Goal: Information Seeking & Learning: Compare options

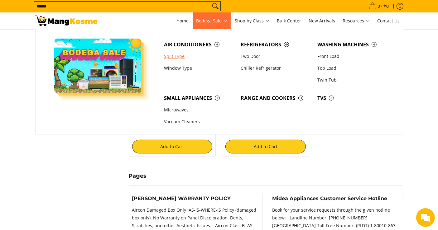
scroll to position [175, 0]
click at [174, 70] on link "Window Type" at bounding box center [199, 68] width 77 height 12
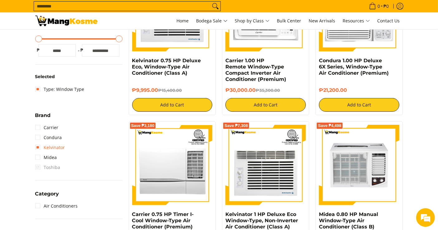
click at [49, 146] on link "Kelvinator" at bounding box center [50, 148] width 30 height 10
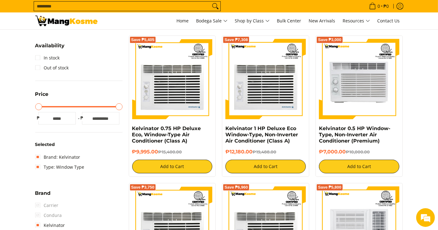
scroll to position [88, 0]
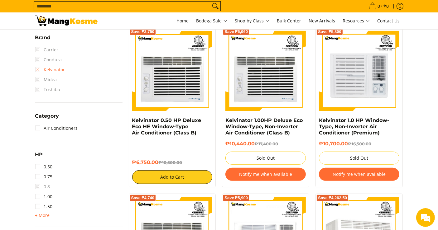
click at [40, 70] on link "Kelvinator" at bounding box center [50, 70] width 30 height 10
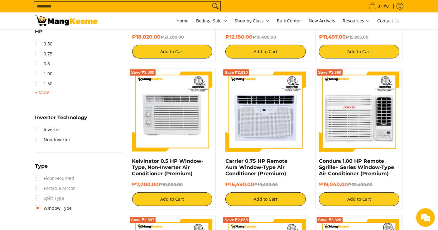
scroll to position [374, 0]
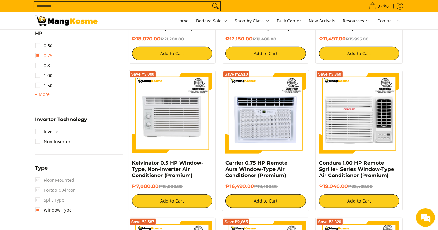
click at [47, 59] on link "0.75" at bounding box center [43, 56] width 17 height 10
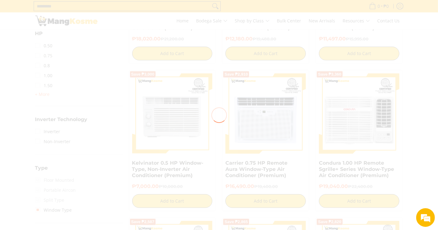
scroll to position [0, 0]
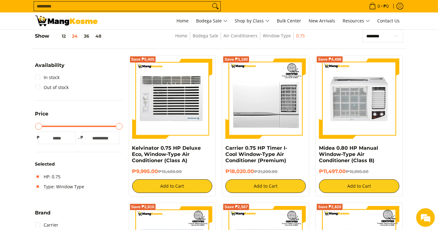
scroll to position [88, 0]
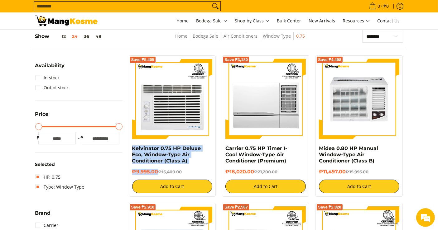
drag, startPoint x: 158, startPoint y: 172, endPoint x: 131, endPoint y: 151, distance: 33.9
click at [131, 151] on div "Save ₱5,405 Kelvinator 0.75 HP Deluxe Eco, Window-Type Air Conditioner (Class A…" at bounding box center [172, 125] width 87 height 141
copy div "Kelvinator 0.75 HP Deluxe Eco, Window-Type Air Conditioner (Class A) ₱9,995.00"
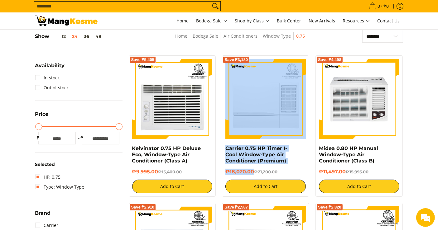
drag, startPoint x: 253, startPoint y: 172, endPoint x: 225, endPoint y: 144, distance: 39.2
click at [225, 144] on div "Save ₱3,180 Carrier 0.75 HP Timer I-Cool Window-Type Air Conditioner (Premium) …" at bounding box center [265, 125] width 87 height 141
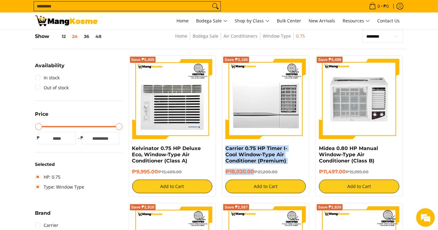
click at [223, 147] on div "Save ₱3,180 Carrier 0.75 HP Timer I-Cool Window-Type Air Conditioner (Premium) …" at bounding box center [265, 125] width 87 height 141
copy div "Carrier 0.75 HP Timer I-Cool Window-Type Air Conditioner (Premium) ₱18,020.00"
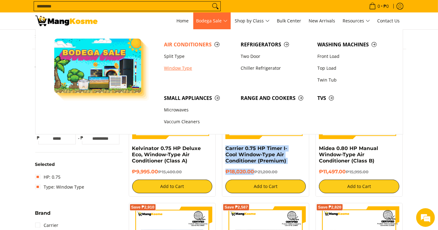
click at [174, 68] on link "Window Type" at bounding box center [199, 68] width 77 height 12
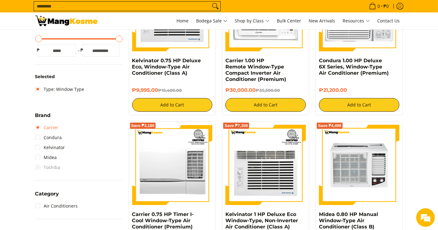
click at [56, 127] on link "Carrier" at bounding box center [46, 128] width 23 height 10
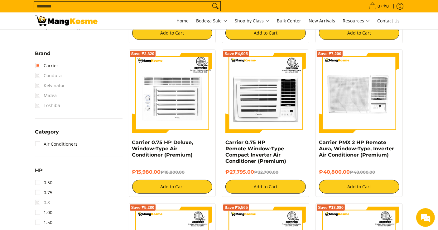
scroll to position [263, 0]
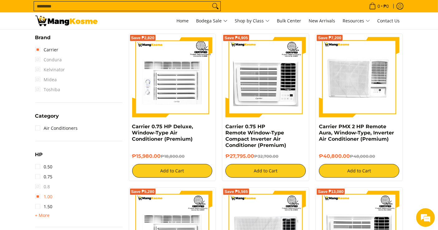
click at [47, 197] on link "1.00" at bounding box center [43, 197] width 17 height 10
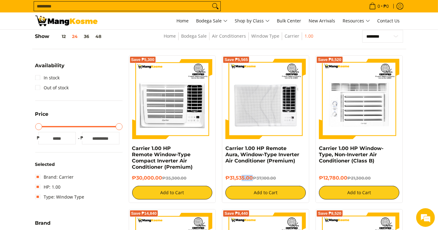
drag, startPoint x: 253, startPoint y: 179, endPoint x: 241, endPoint y: 174, distance: 12.6
click at [241, 174] on div "₱31,535.00 ₱37,100.00 Add to Cart" at bounding box center [265, 184] width 80 height 31
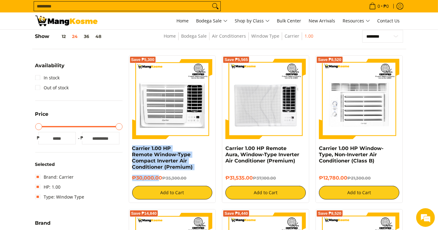
drag, startPoint x: 159, startPoint y: 179, endPoint x: 128, endPoint y: 148, distance: 44.3
click at [129, 148] on div "Save ₱5,300 Carrier 1.00 HP Remote Window-Type Compact Inverter Air Conditioner…" at bounding box center [172, 129] width 87 height 148
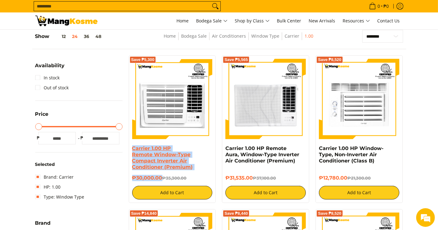
drag, startPoint x: 162, startPoint y: 180, endPoint x: 133, endPoint y: 148, distance: 43.2
click at [133, 148] on div "Carrier 1.00 HP Remote Window-Type Compact Inverter Air Conditioner (Premium) ₱…" at bounding box center [172, 172] width 80 height 54
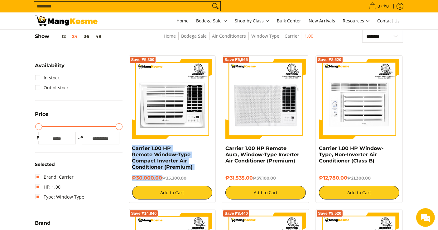
copy div "Carrier 1.00 HP Remote Window-Type Compact Inverter Air Conditioner (Premium) ₱…"
